Goal: Find specific page/section: Find specific page/section

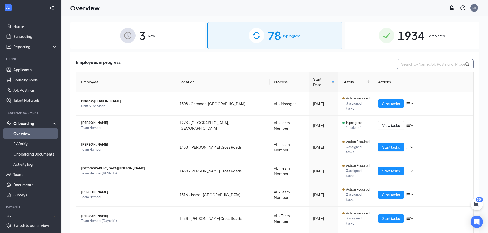
click at [413, 64] on input "text" at bounding box center [435, 64] width 77 height 10
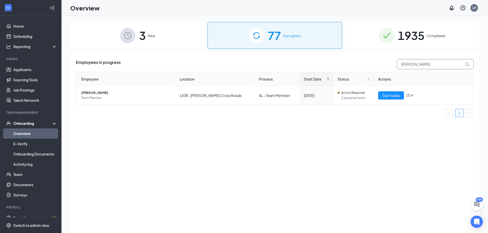
type input "[PERSON_NAME]"
click at [417, 46] on div "1935 Completed" at bounding box center [412, 35] width 135 height 27
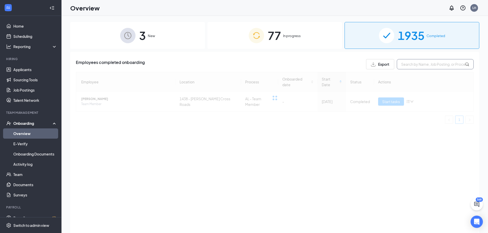
click at [424, 61] on input "text" at bounding box center [435, 64] width 77 height 10
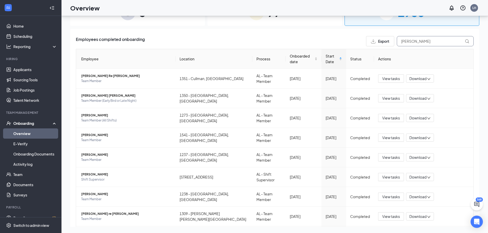
drag, startPoint x: 395, startPoint y: 40, endPoint x: 354, endPoint y: 48, distance: 41.1
click at [360, 45] on div "Employees completed onboarding Export [PERSON_NAME]" at bounding box center [275, 41] width 398 height 10
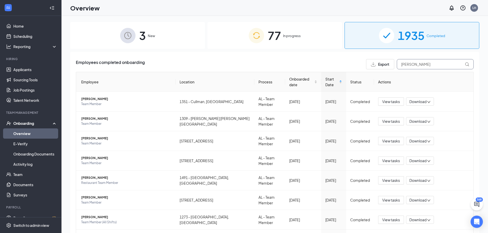
drag, startPoint x: 416, startPoint y: 63, endPoint x: 378, endPoint y: 71, distance: 38.0
click at [382, 68] on div "Export [PERSON_NAME]" at bounding box center [420, 64] width 108 height 10
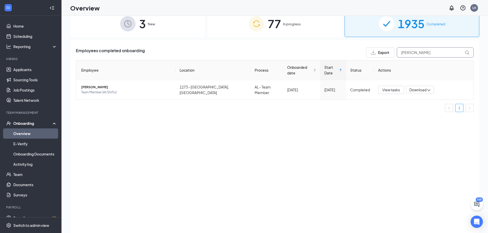
scroll to position [23, 0]
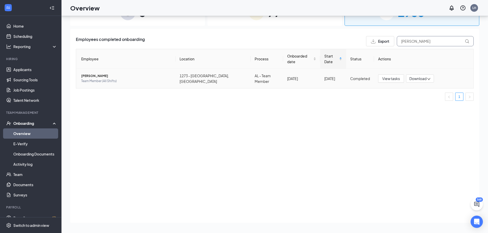
type input "[PERSON_NAME]"
click at [153, 79] on span "Team Member (All Shifts)" at bounding box center [126, 81] width 90 height 5
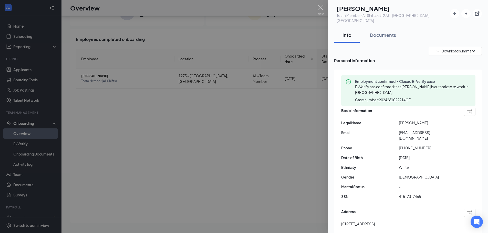
click at [380, 32] on div "Documents" at bounding box center [383, 35] width 26 height 6
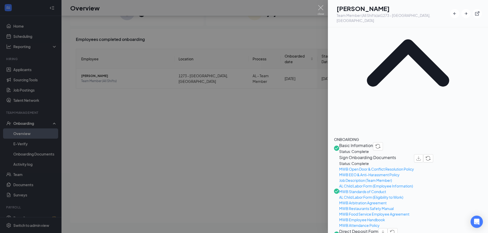
scroll to position [77, 0]
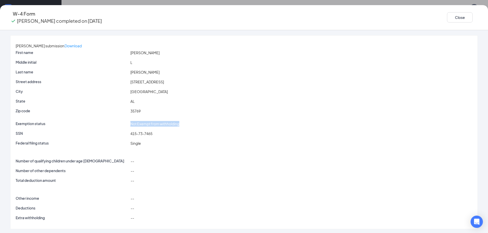
drag, startPoint x: 200, startPoint y: 124, endPoint x: 133, endPoint y: 124, distance: 66.9
click at [133, 124] on div "Exemption status Not Exempt from withholding" at bounding box center [244, 124] width 459 height 6
click at [447, 18] on button "Close" at bounding box center [460, 17] width 26 height 10
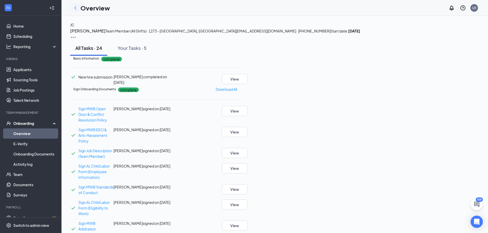
click at [75, 7] on icon "ChevronLeft" at bounding box center [75, 8] width 6 height 6
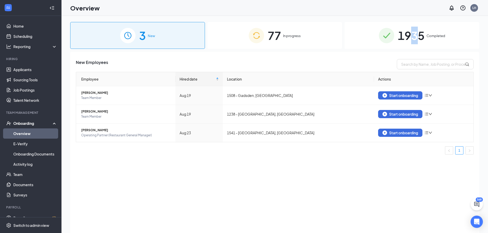
click at [415, 29] on span "1935" at bounding box center [411, 36] width 27 height 18
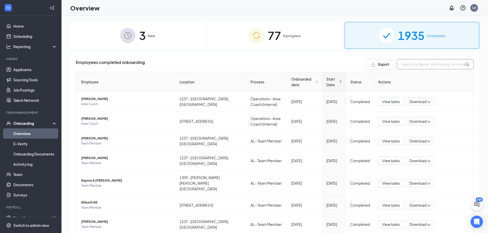
click at [412, 64] on input "text" at bounding box center [435, 64] width 77 height 10
